Goal: Find contact information: Find contact information

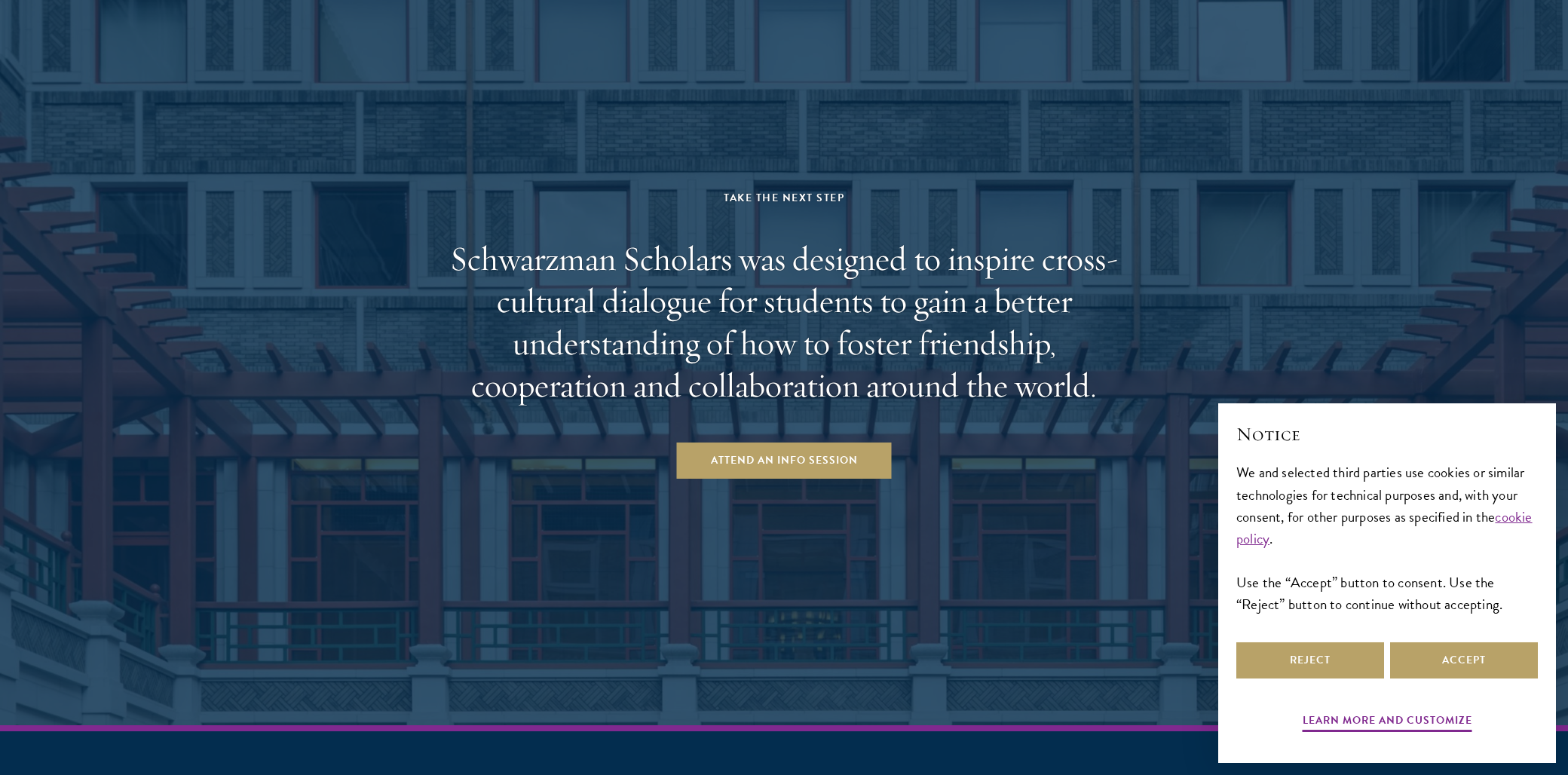
scroll to position [4251, 0]
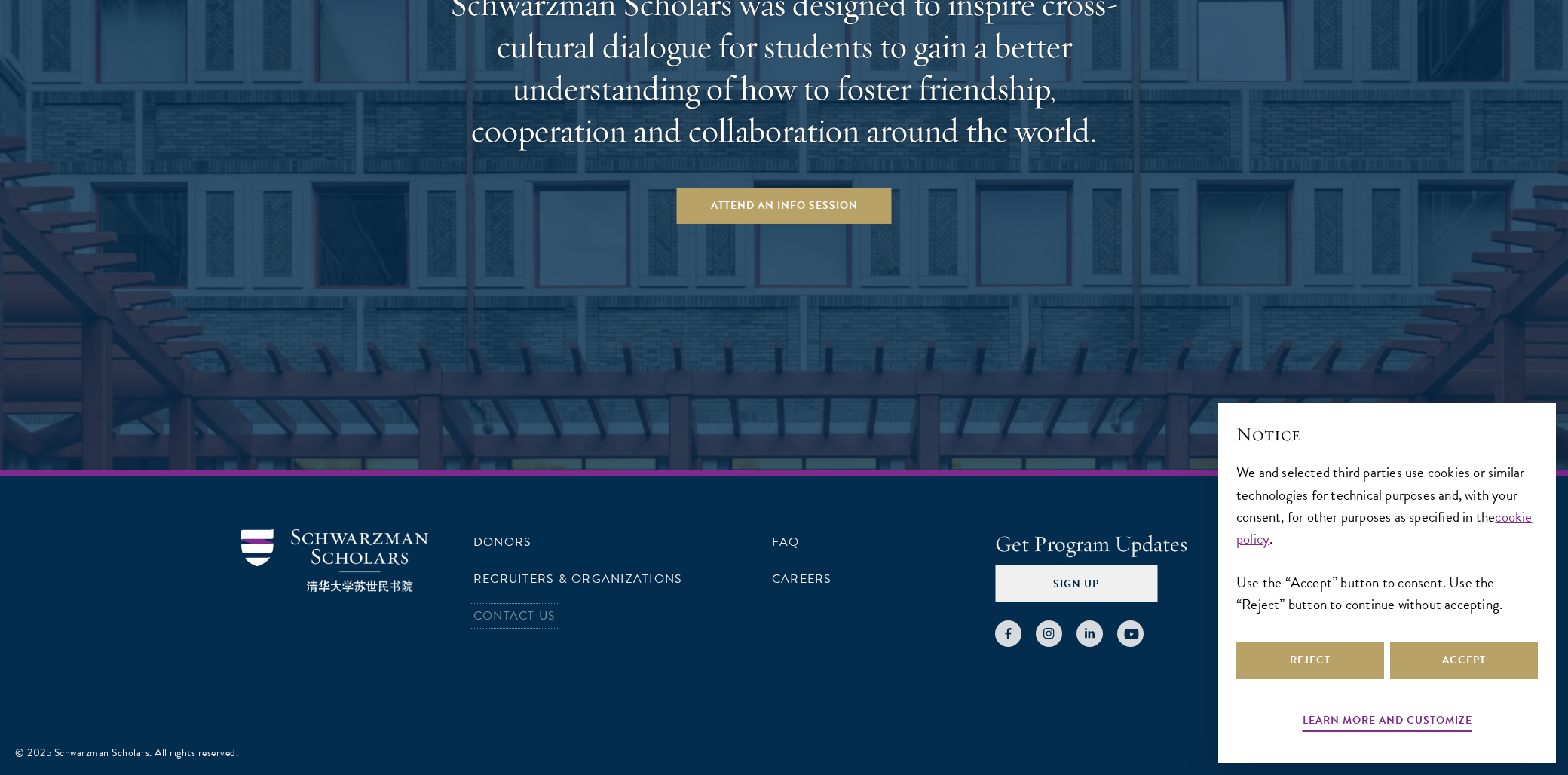
click at [517, 611] on link "Contact Us" at bounding box center [513, 616] width 82 height 18
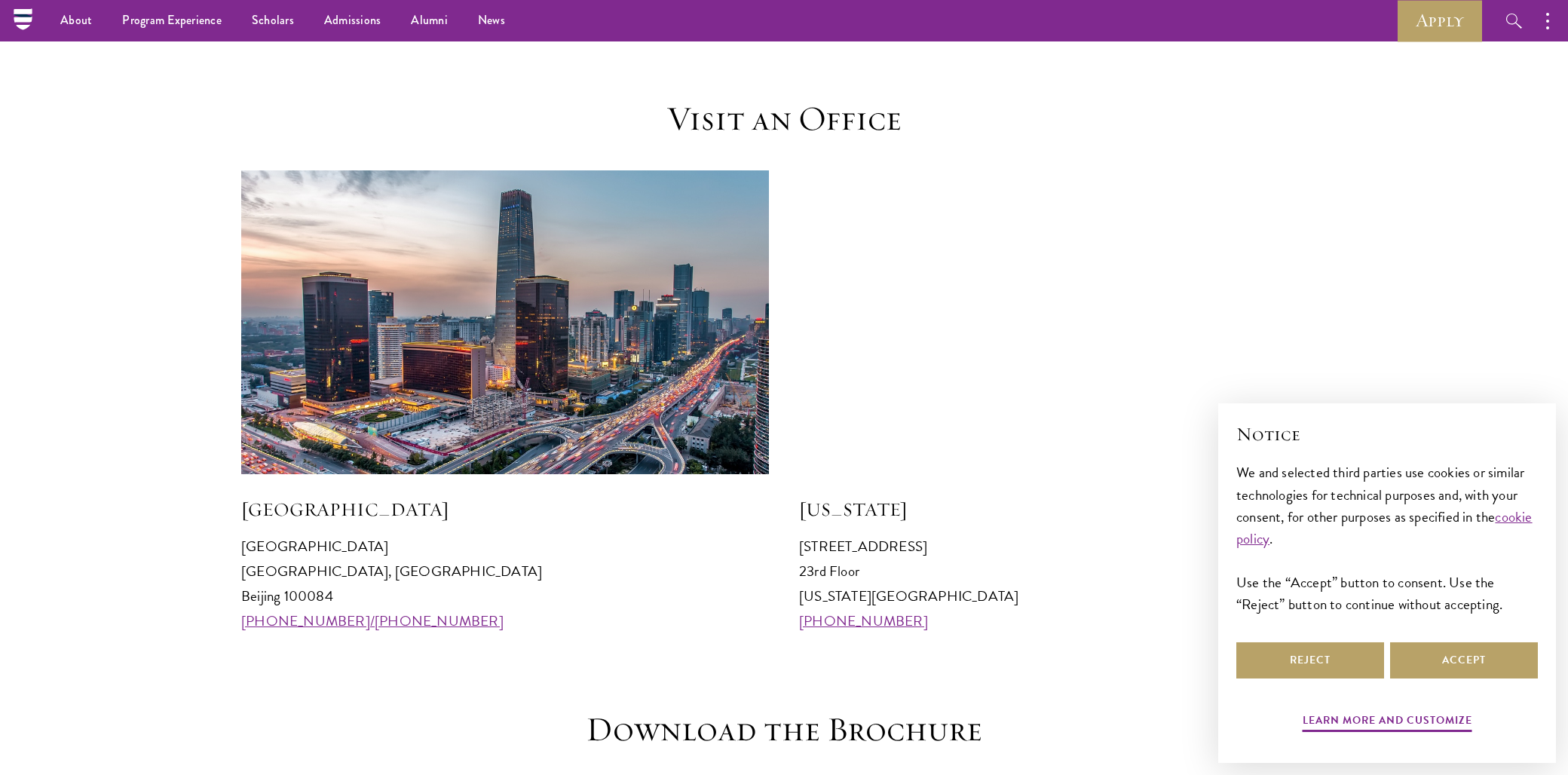
scroll to position [1257, 0]
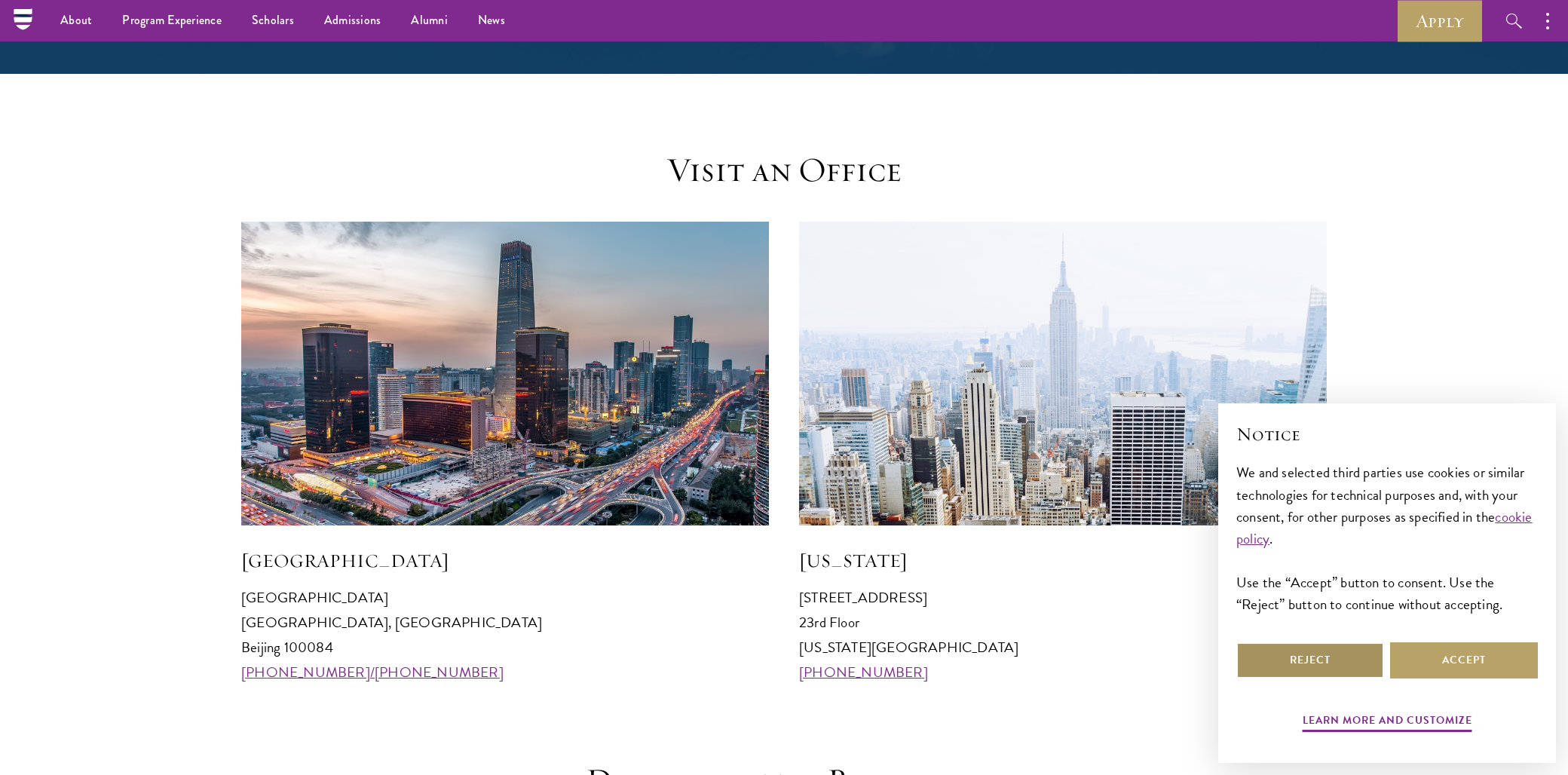
drag, startPoint x: 1309, startPoint y: 653, endPoint x: 1236, endPoint y: 643, distance: 73.7
click at [1303, 653] on button "Reject" at bounding box center [1309, 660] width 148 height 36
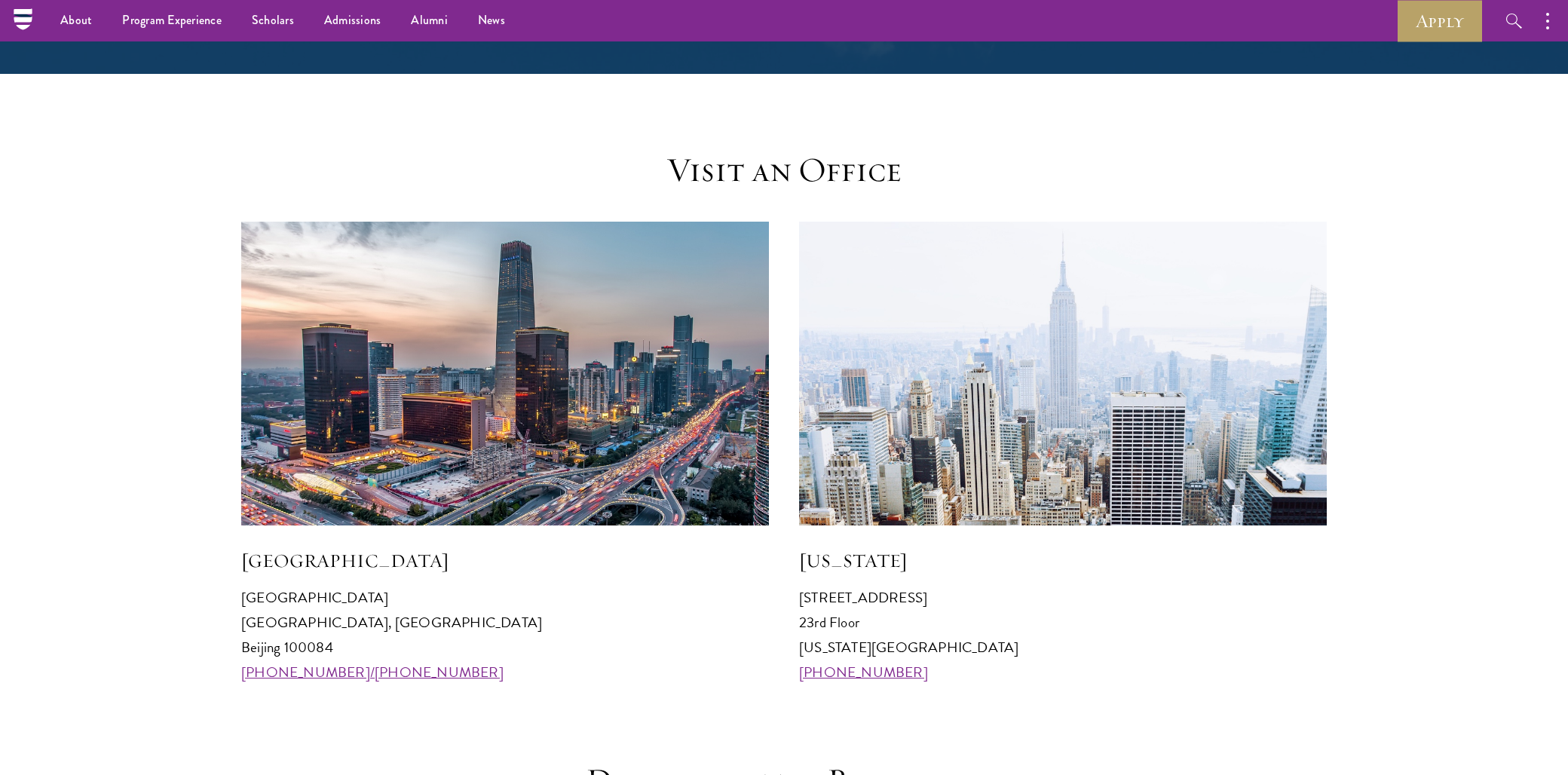
scroll to position [0, 0]
